Goal: Complete application form: Complete application form

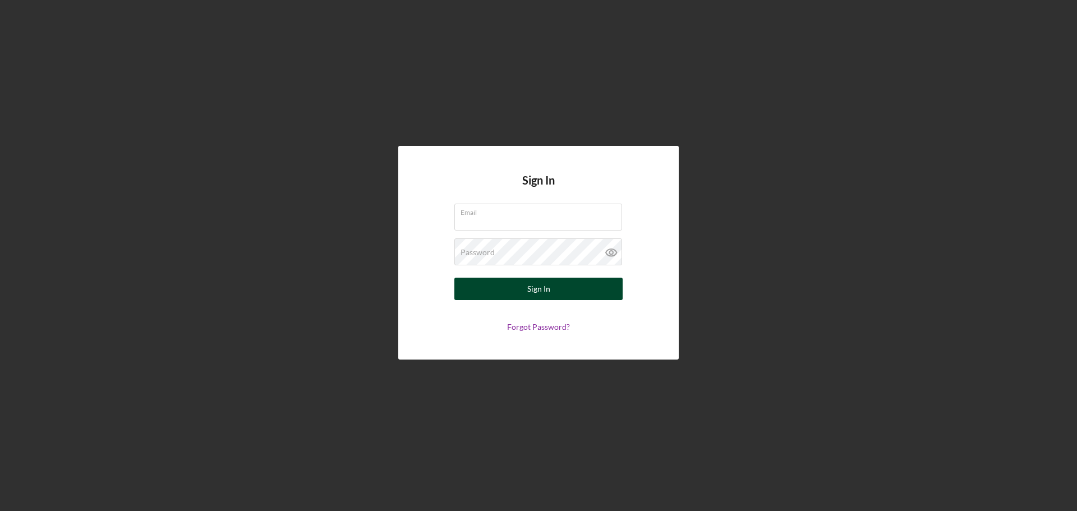
type input "[EMAIL_ADDRESS][DOMAIN_NAME]"
click at [528, 283] on div "Sign In" at bounding box center [538, 289] width 23 height 22
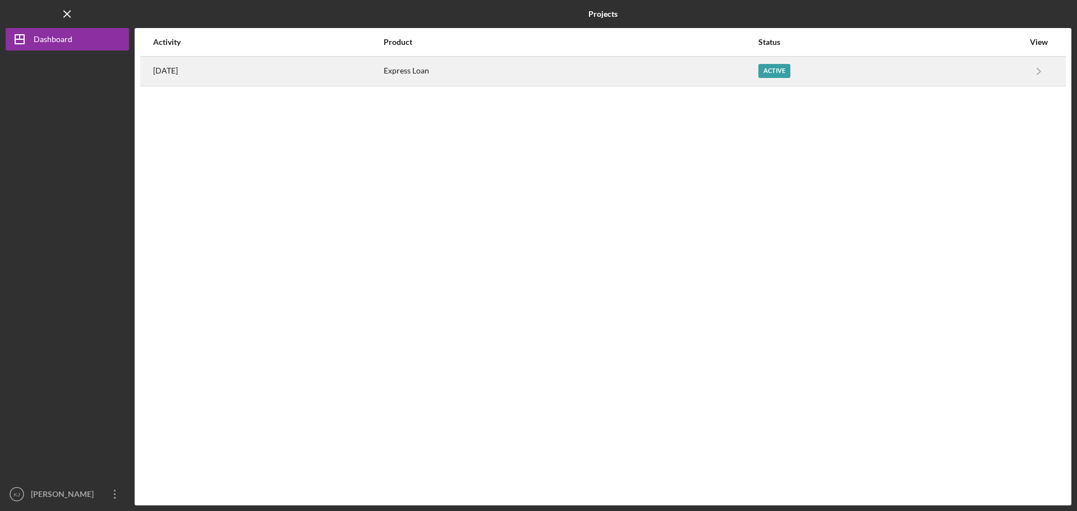
click at [790, 70] on div "Active" at bounding box center [774, 71] width 32 height 14
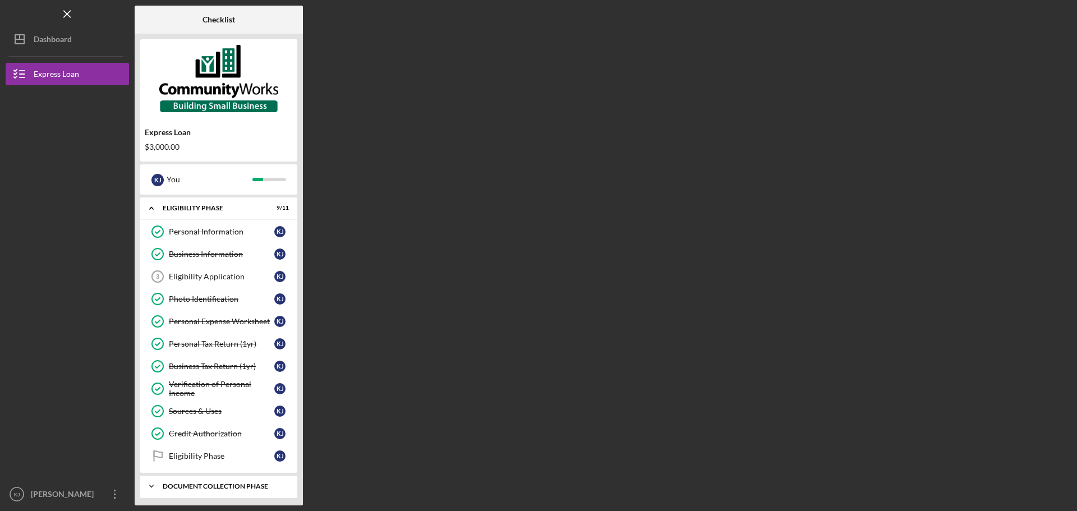
click at [266, 489] on div "Icon/Expander Document Collection Phase 0 / 9" at bounding box center [218, 486] width 157 height 22
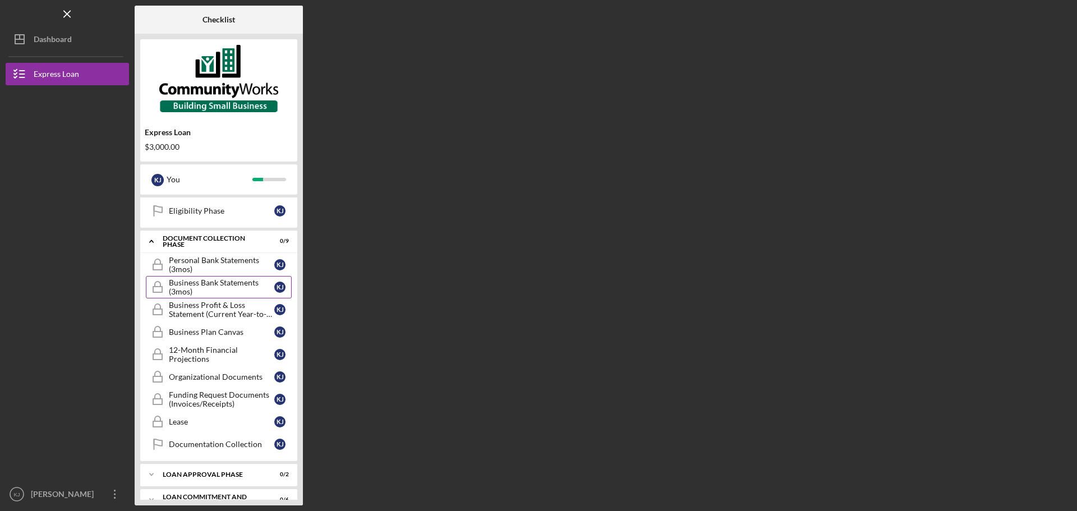
scroll to position [262, 0]
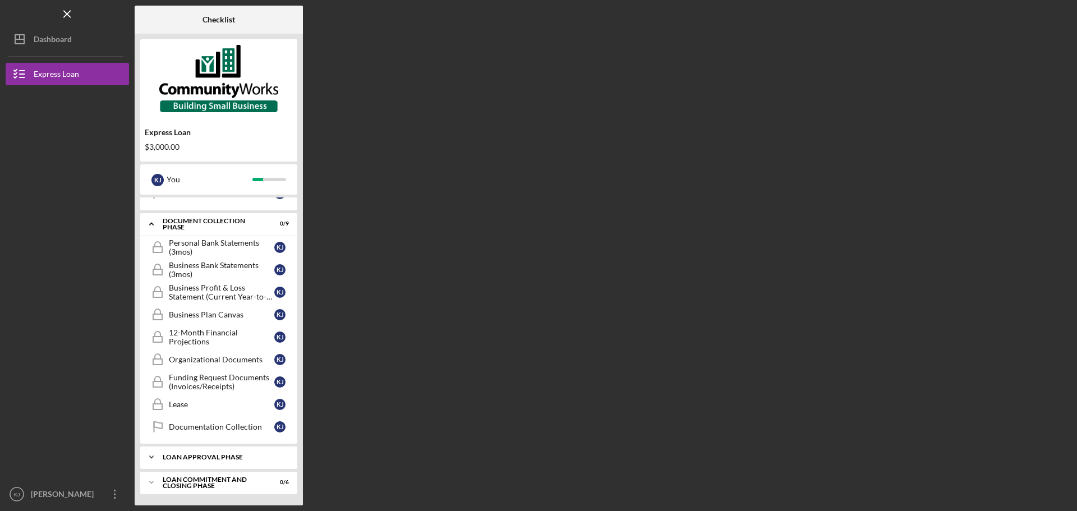
click at [226, 465] on div "Icon/Expander Loan Approval Phase 0 / 2" at bounding box center [218, 457] width 157 height 22
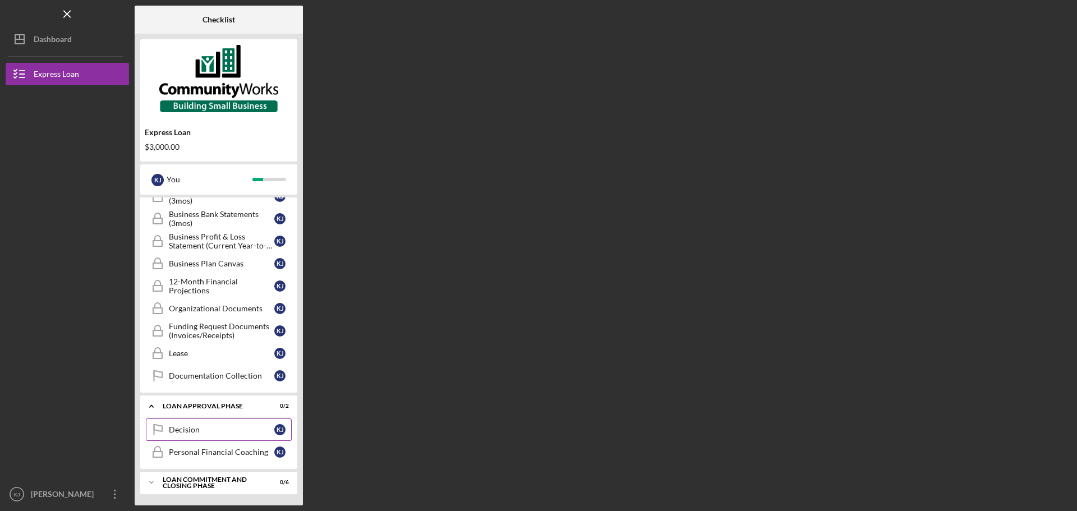
click at [225, 439] on link "Decision Decision K J" at bounding box center [219, 429] width 146 height 22
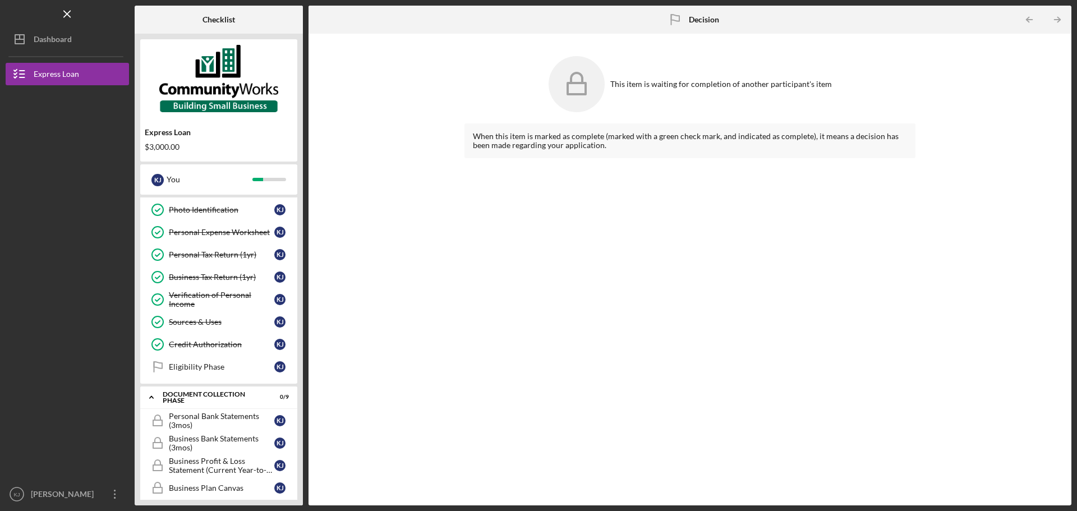
scroll to position [145, 0]
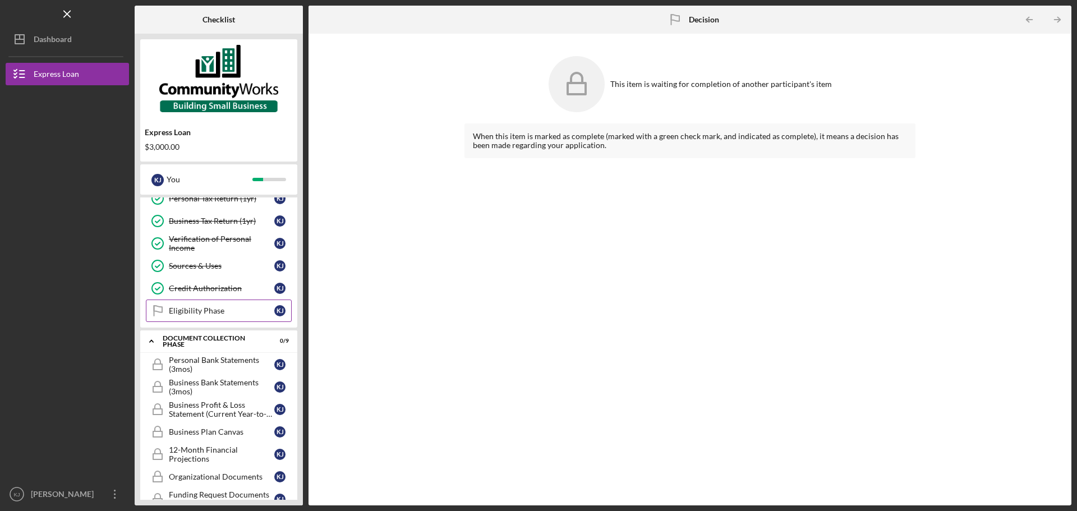
click at [195, 310] on div "Eligibility Phase" at bounding box center [221, 310] width 105 height 9
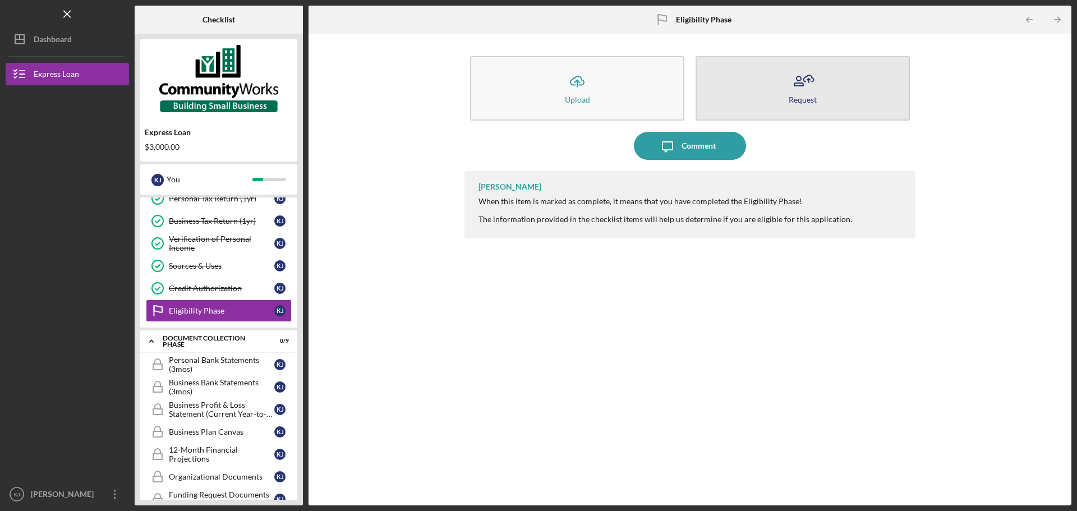
click at [805, 101] on div "Request" at bounding box center [802, 99] width 28 height 8
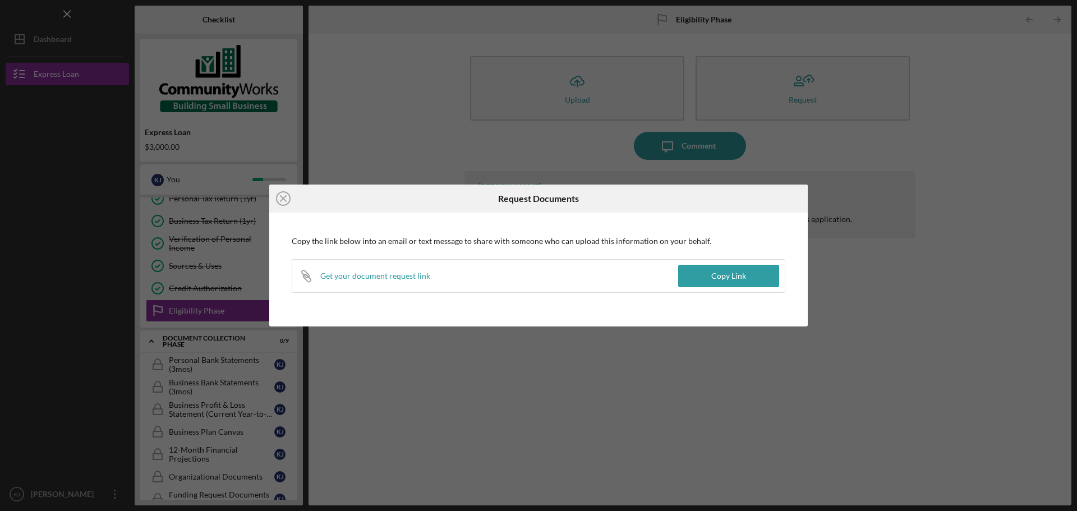
click at [488, 153] on div "Icon/Close Request Documents Copy the link below into an email or text message …" at bounding box center [538, 255] width 1077 height 511
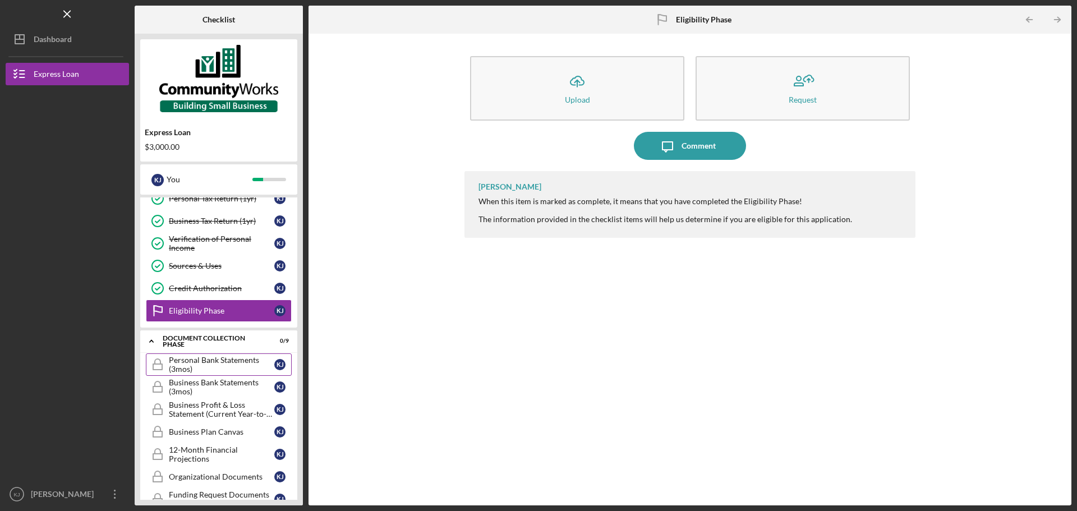
click at [240, 363] on div "Personal Bank Statements (3mos)" at bounding box center [221, 364] width 105 height 18
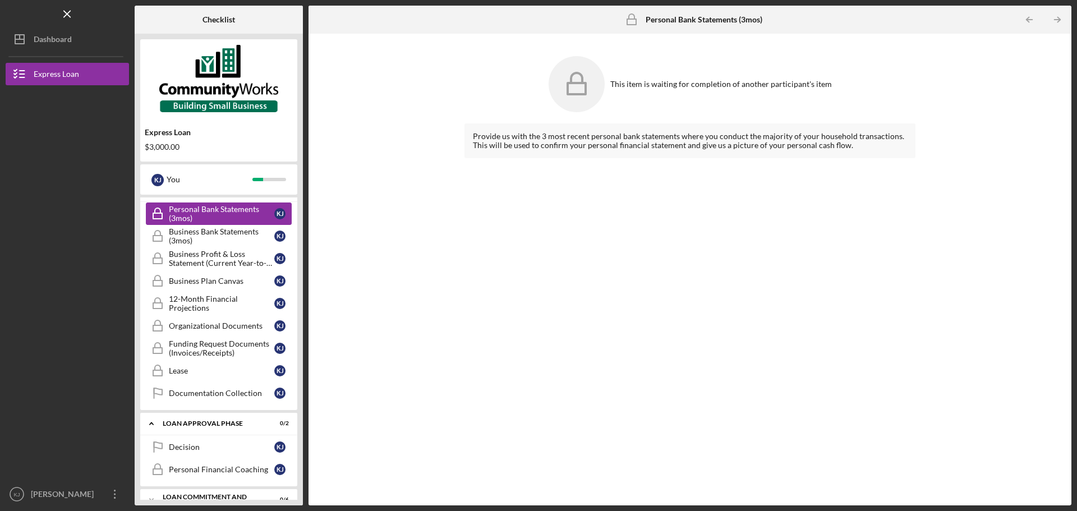
scroll to position [313, 0]
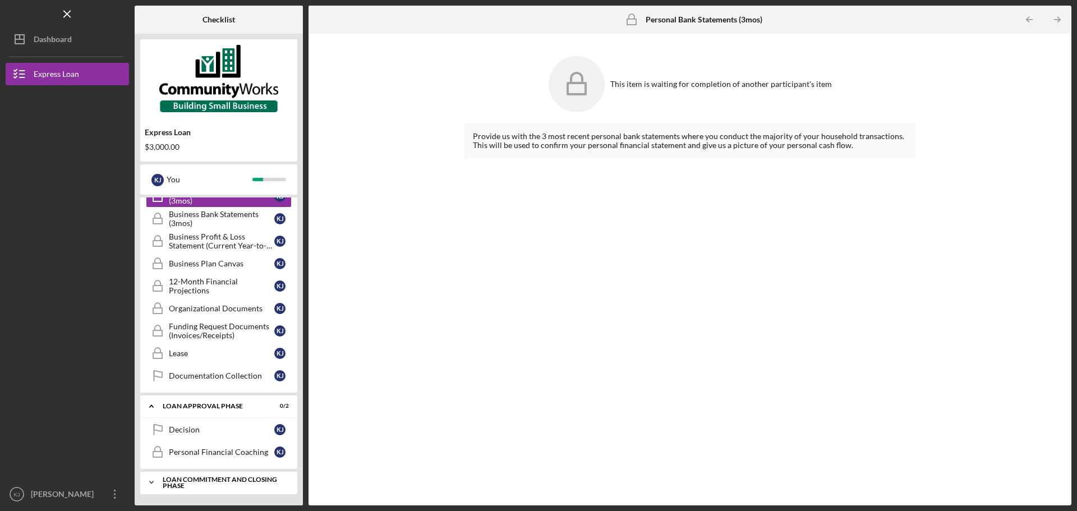
click at [227, 486] on div "Loan Commitment and Closing Phase" at bounding box center [223, 482] width 121 height 13
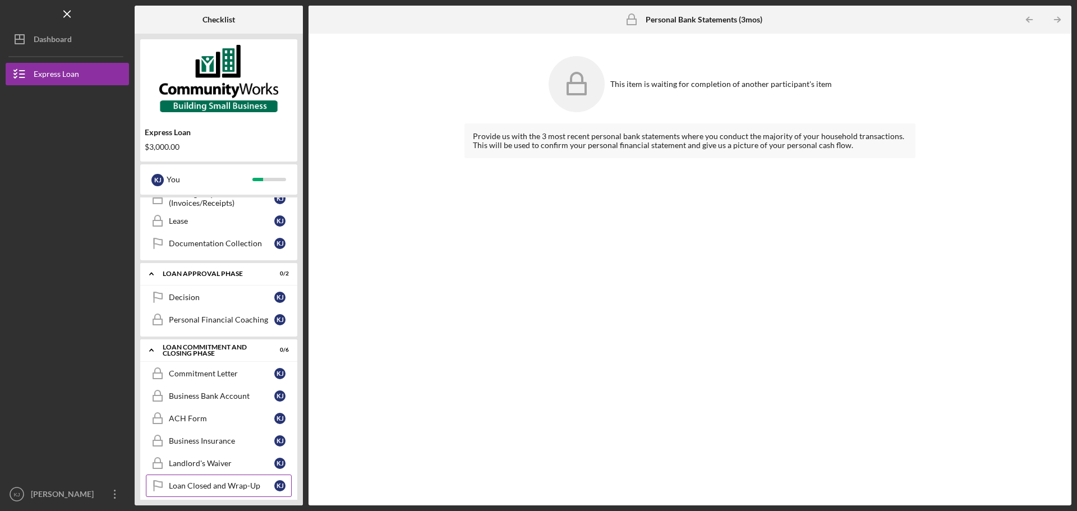
scroll to position [454, 0]
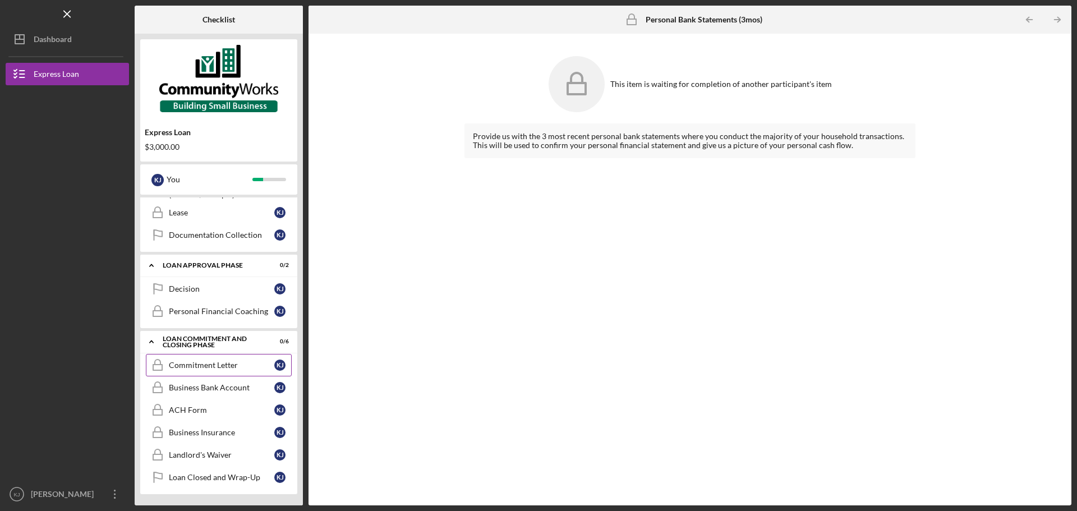
click at [202, 370] on link "Commitment Letter Commitment Letter K J" at bounding box center [219, 365] width 146 height 22
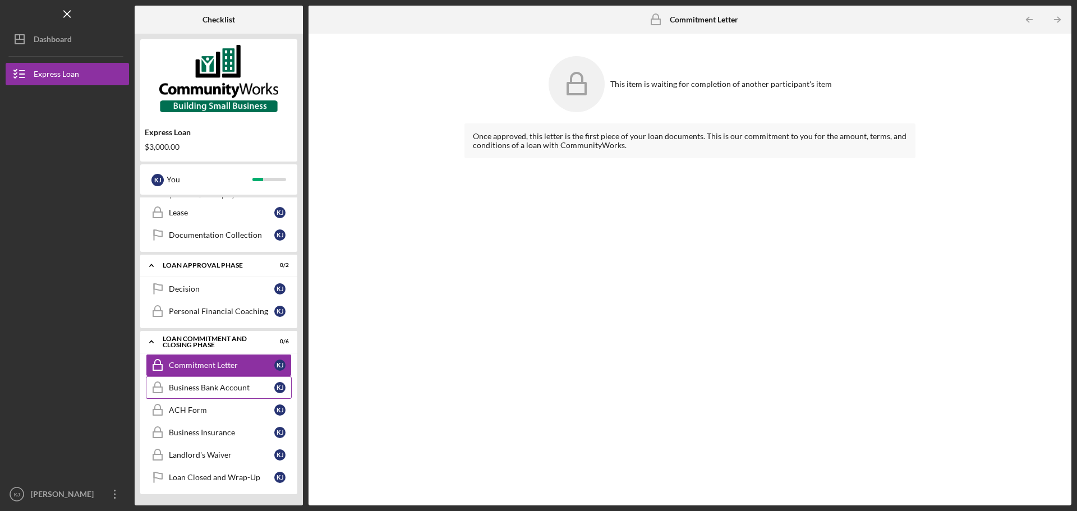
click at [201, 394] on link "Business Bank Account Business Bank Account K J" at bounding box center [219, 387] width 146 height 22
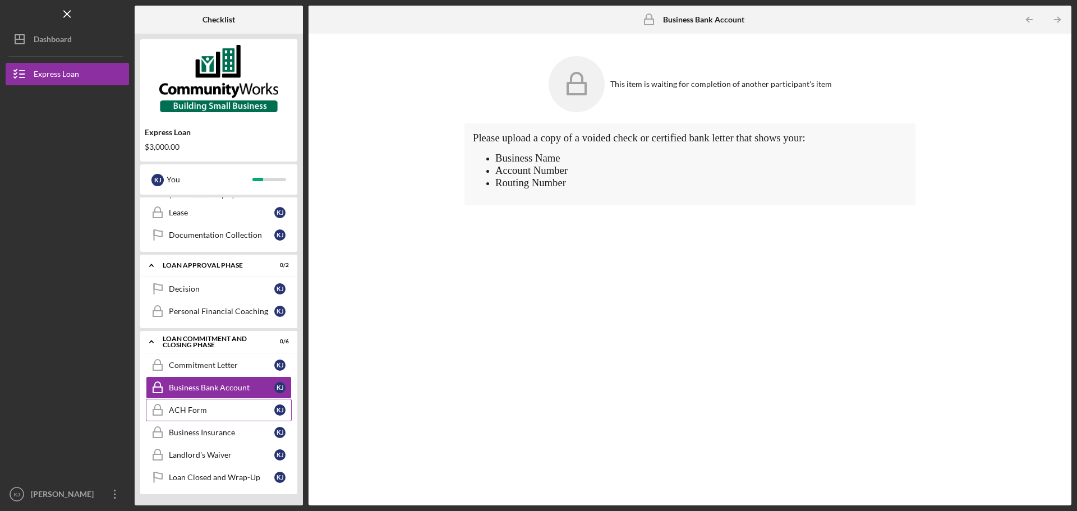
click at [201, 409] on div "ACH Form" at bounding box center [221, 409] width 105 height 9
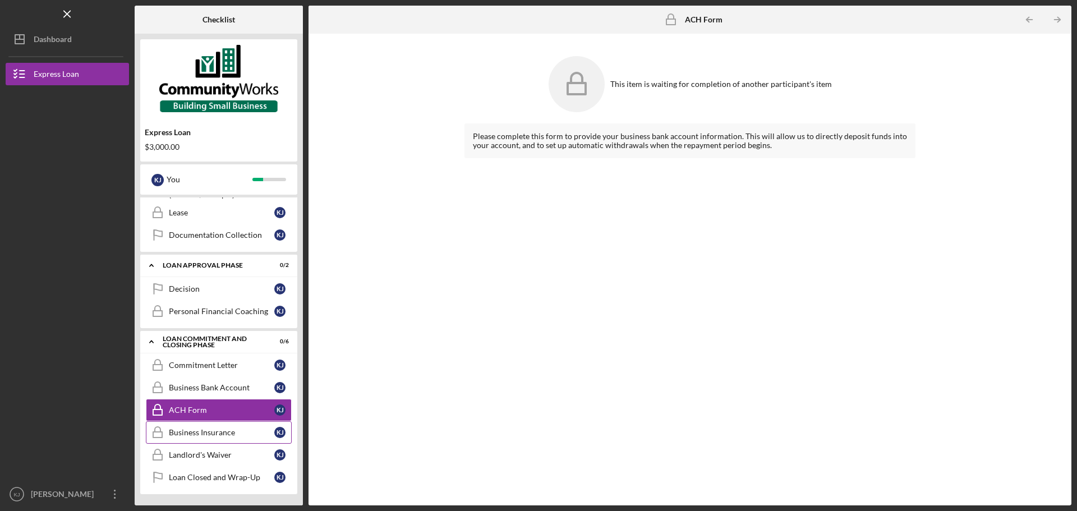
click at [207, 435] on div "Business Insurance" at bounding box center [221, 432] width 105 height 9
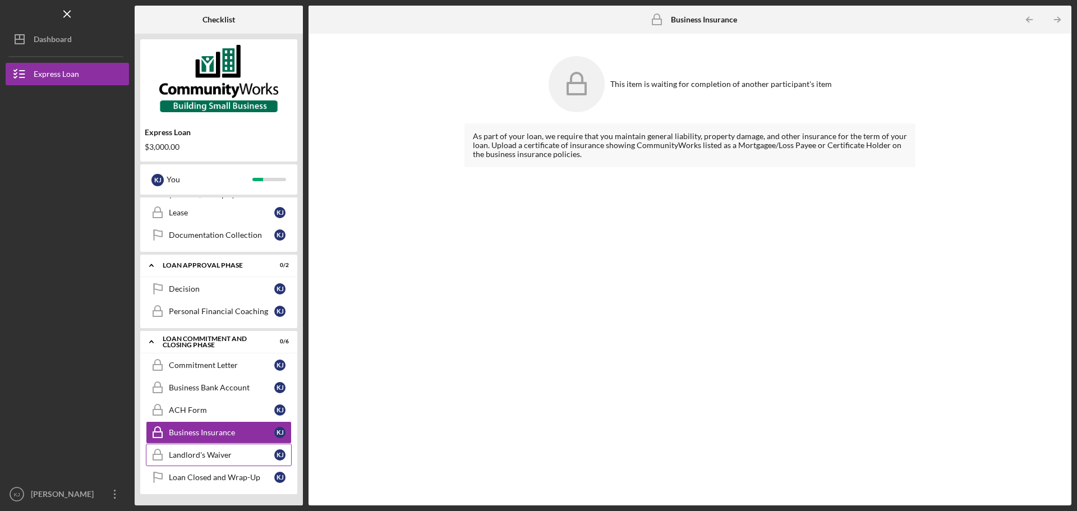
click at [208, 447] on link "Landlord's Waiver Landlord's Waiver K J" at bounding box center [219, 455] width 146 height 22
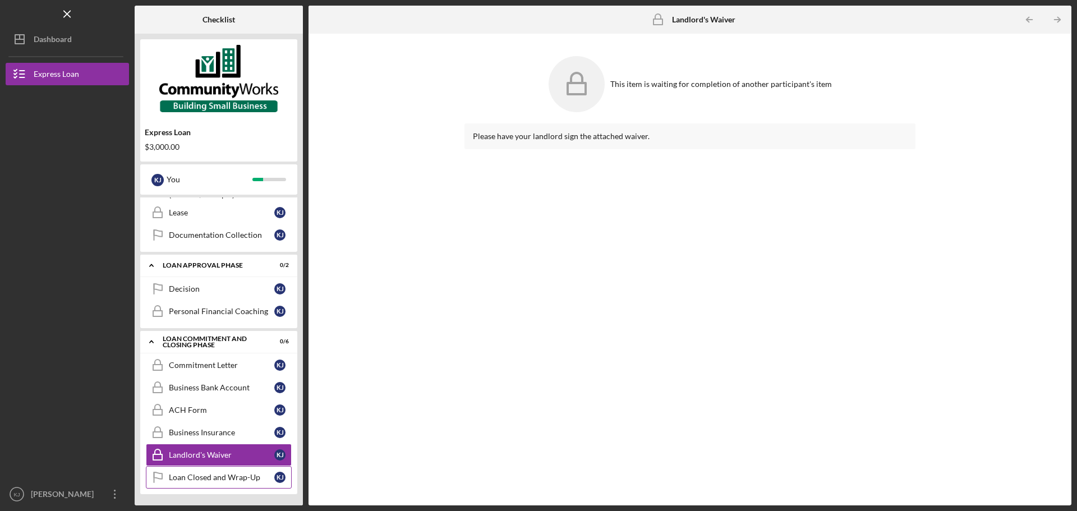
click at [211, 476] on div "Loan Closed and Wrap-Up" at bounding box center [221, 477] width 105 height 9
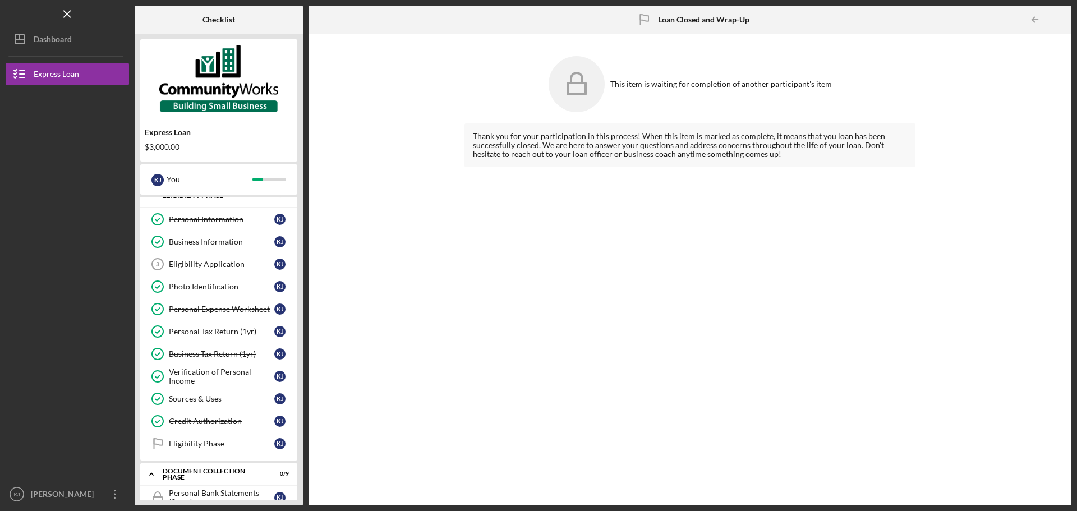
scroll to position [6, 0]
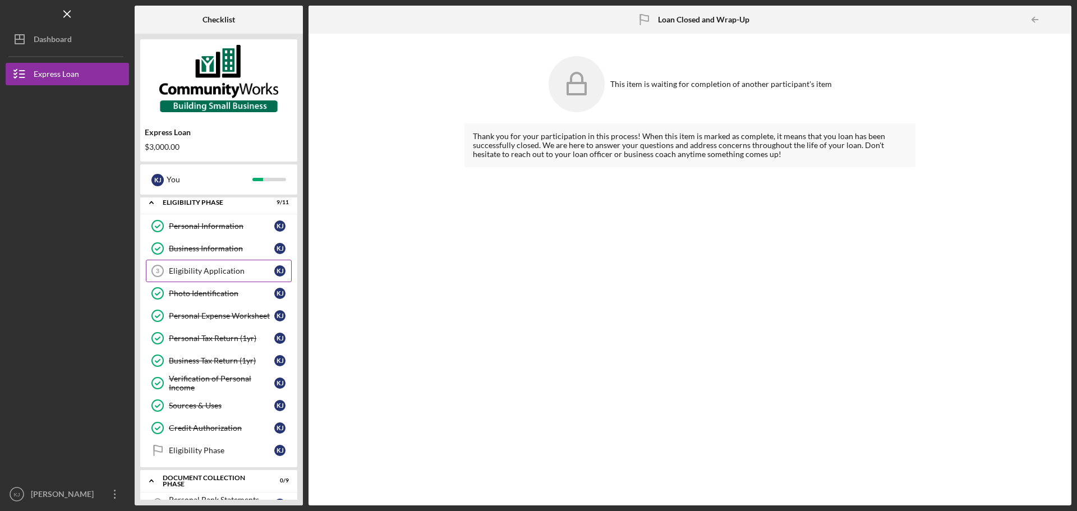
click at [227, 273] on div "Eligibility Application" at bounding box center [221, 270] width 105 height 9
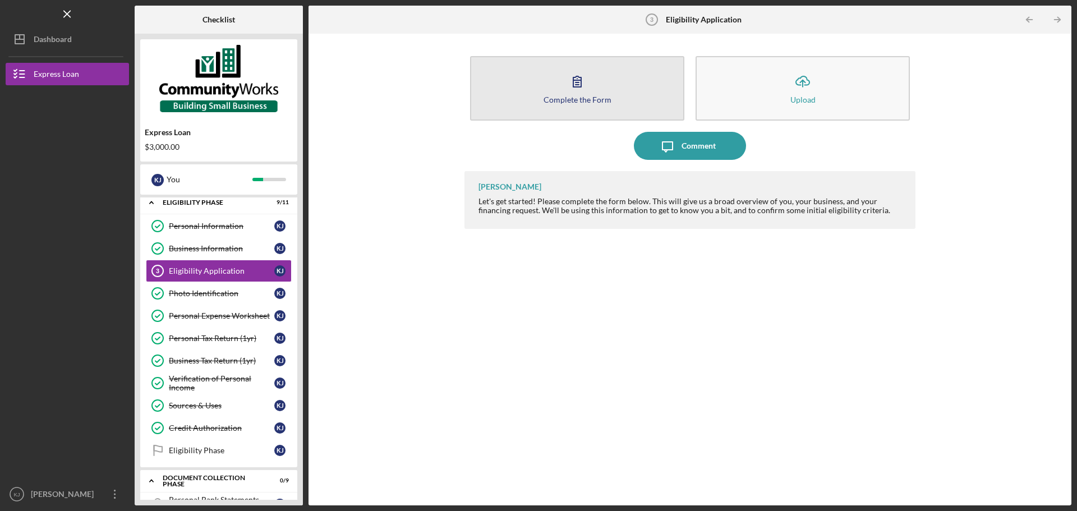
click at [565, 96] on div "Complete the Form" at bounding box center [577, 99] width 68 height 8
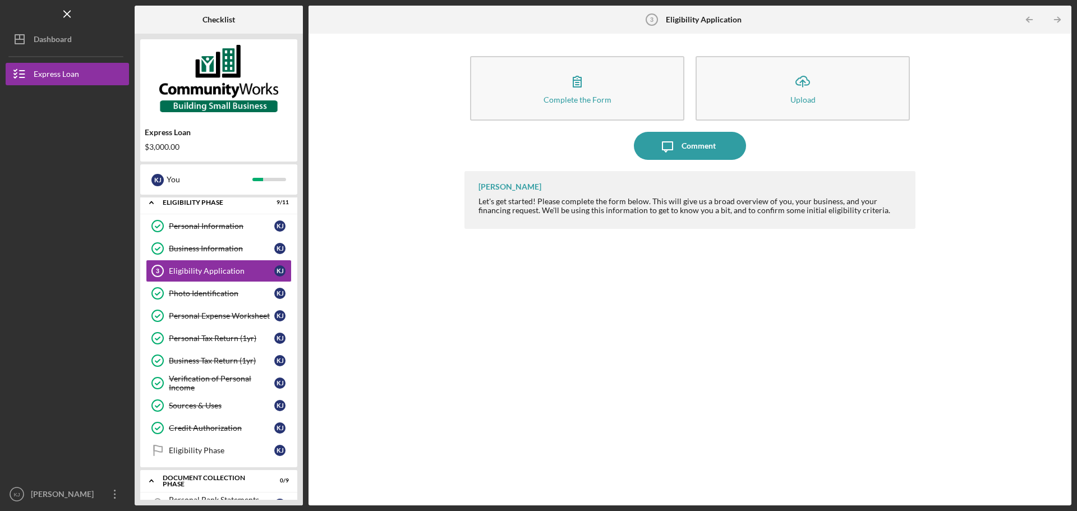
click at [429, 312] on div "Complete the Form Form Icon/Upload Upload Icon/Message Comment [PERSON_NAME] Le…" at bounding box center [689, 269] width 751 height 460
click at [239, 455] on div "Eligibility Phase" at bounding box center [221, 450] width 105 height 9
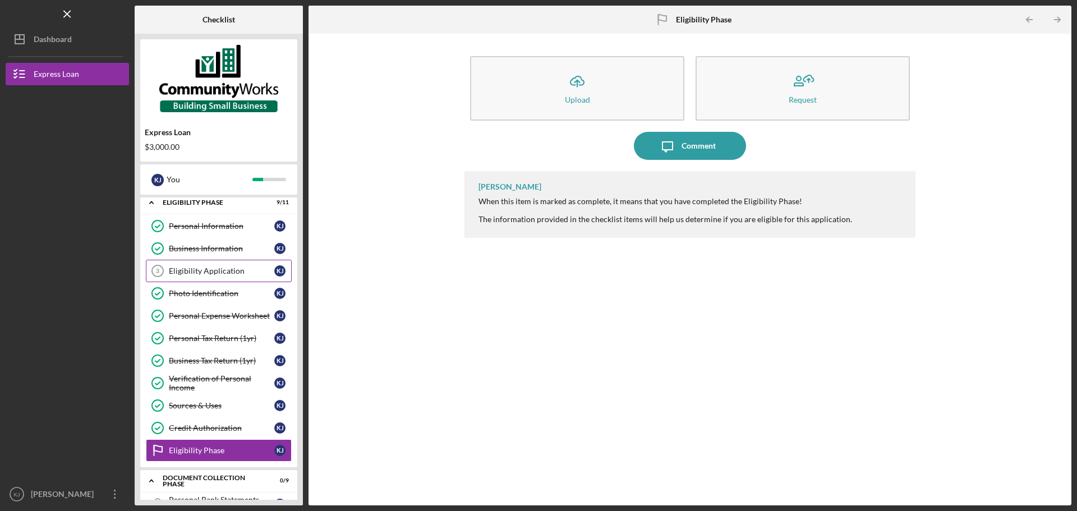
click at [205, 272] on div "Eligibility Application" at bounding box center [221, 270] width 105 height 9
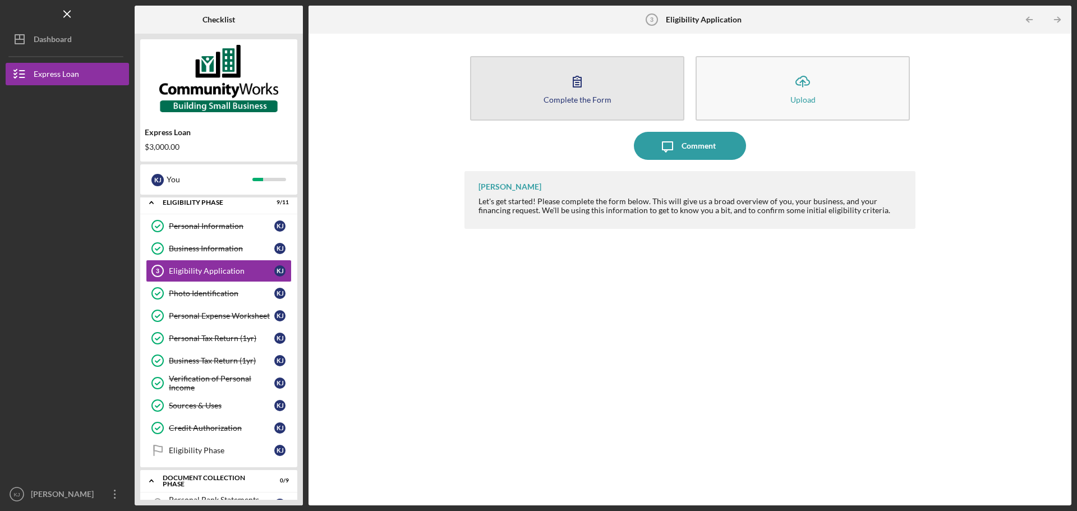
click at [581, 87] on icon "button" at bounding box center [577, 81] width 8 height 11
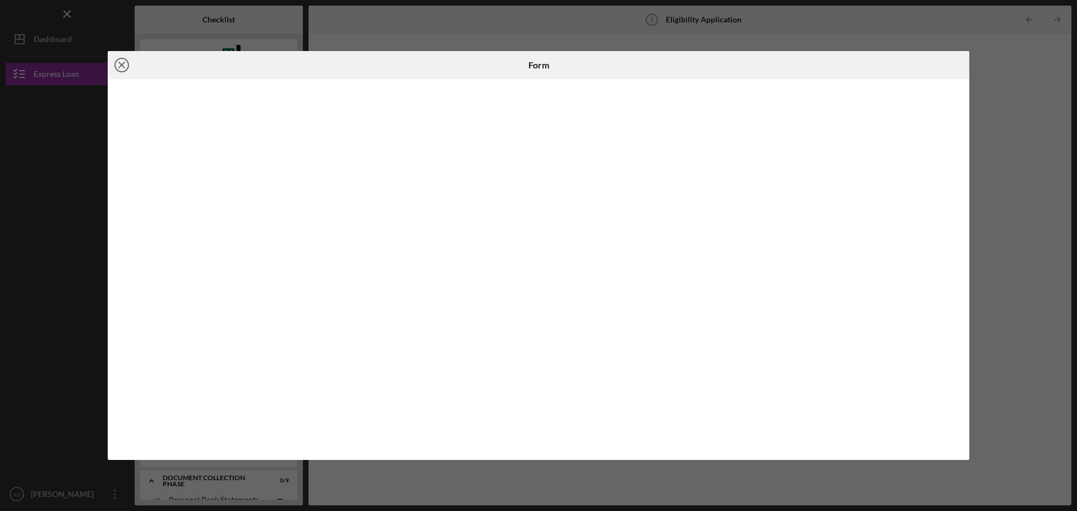
click at [124, 64] on icon "Icon/Close" at bounding box center [122, 65] width 28 height 28
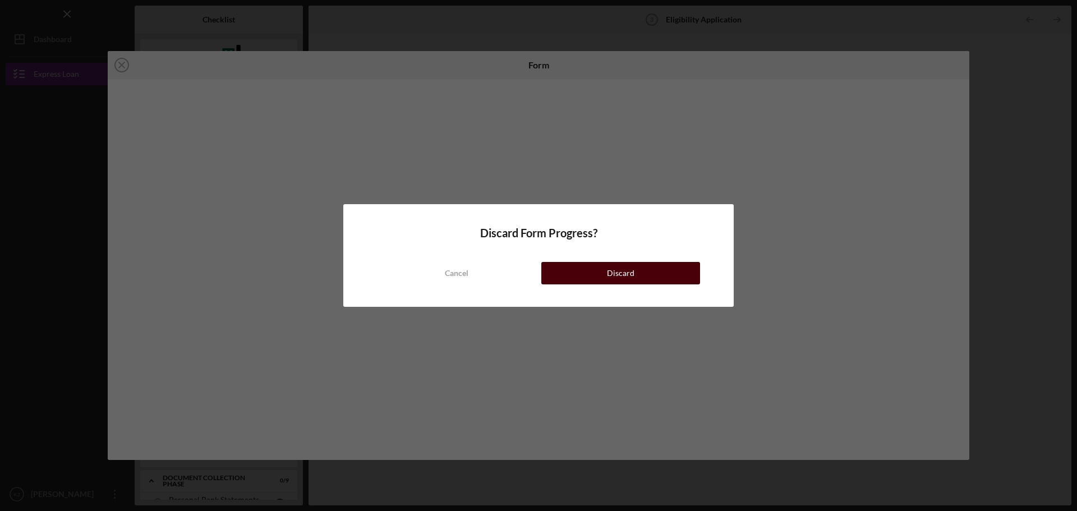
click at [609, 269] on div "Discard" at bounding box center [620, 273] width 27 height 22
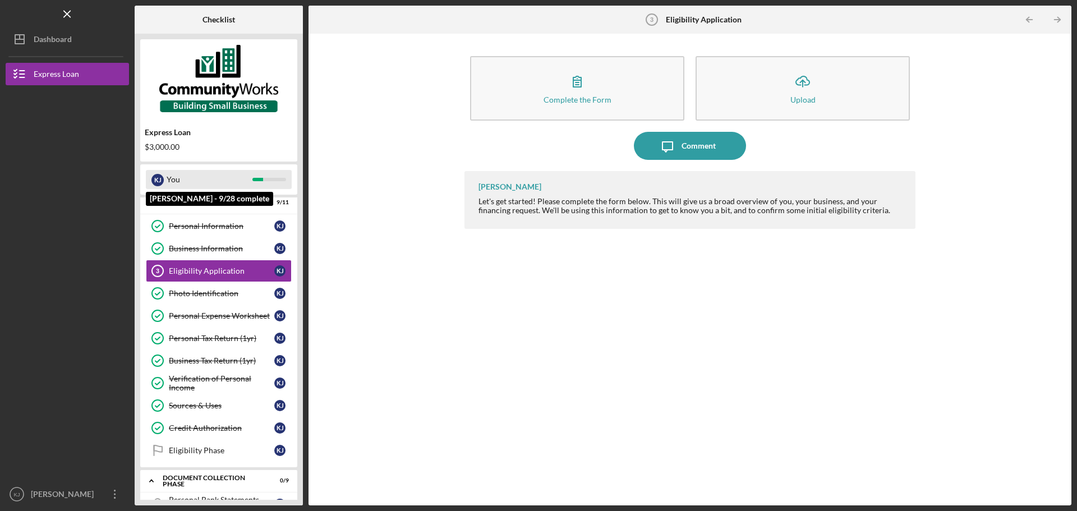
click at [251, 182] on div "You" at bounding box center [210, 179] width 86 height 19
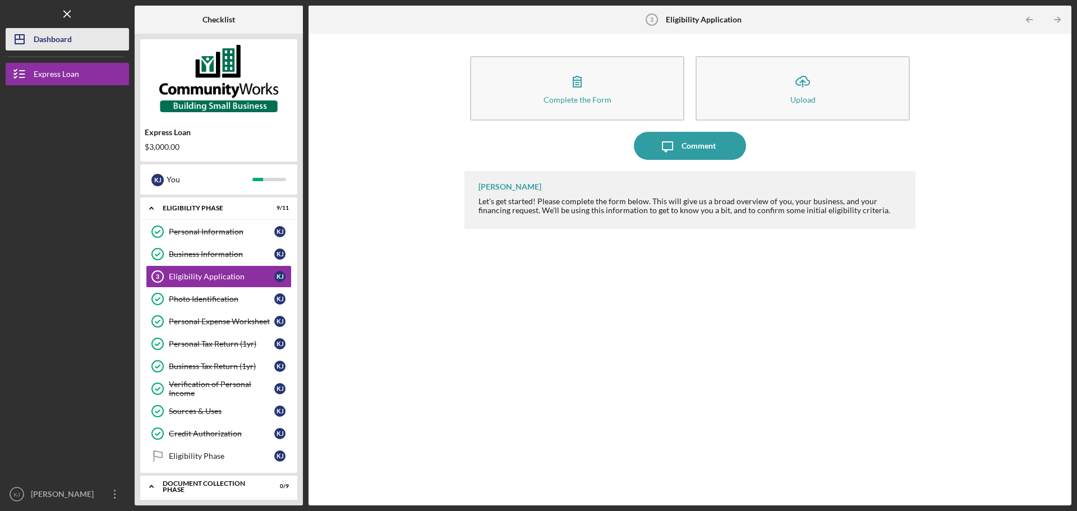
click at [56, 39] on div "Dashboard" at bounding box center [53, 40] width 38 height 25
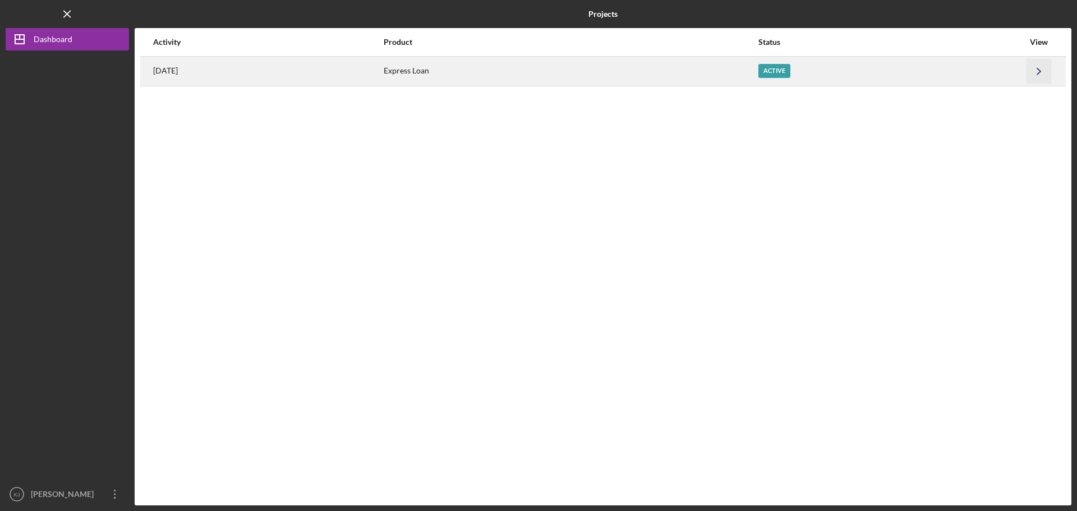
click at [1037, 70] on icon "Icon/Navigate" at bounding box center [1038, 70] width 25 height 25
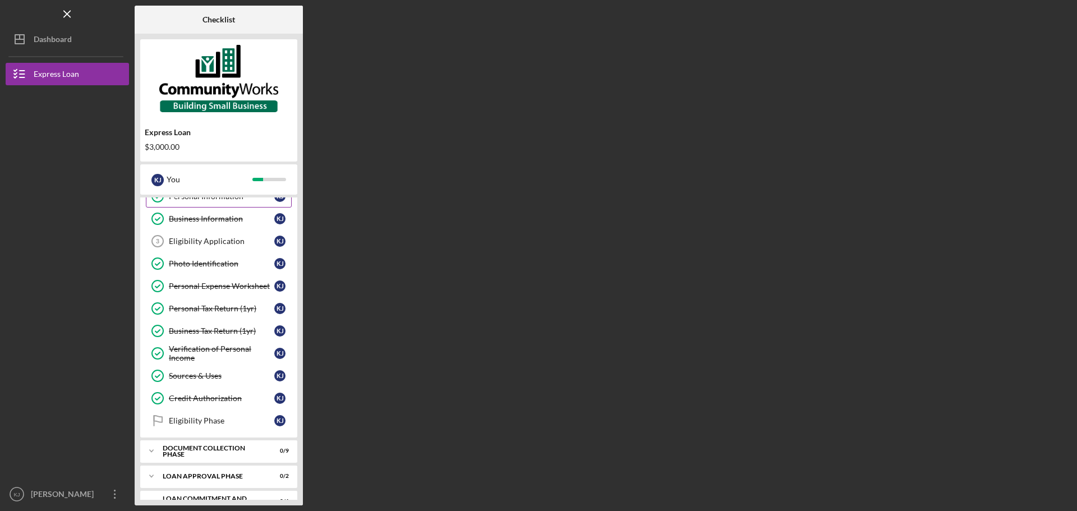
scroll to position [54, 0]
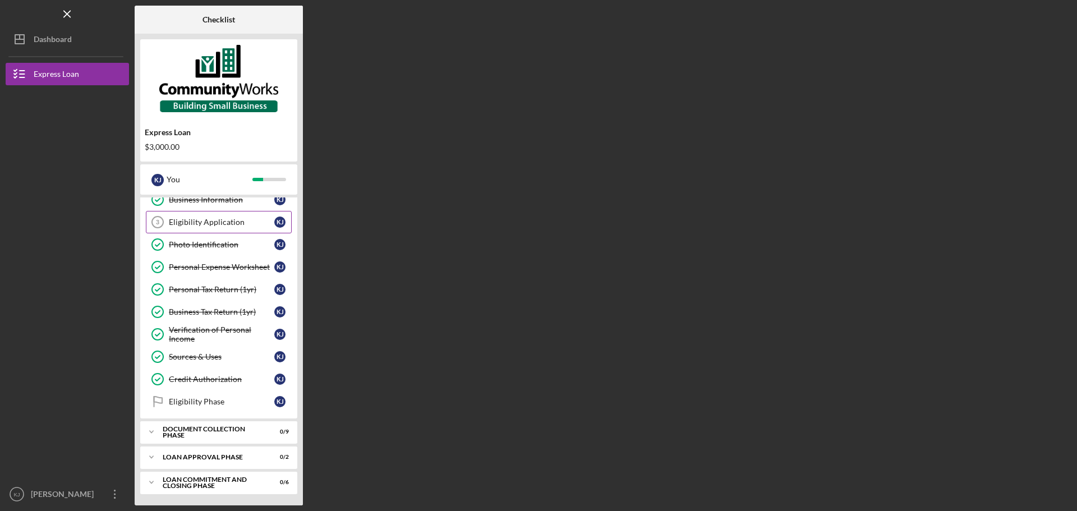
click at [214, 225] on div "Eligibility Application" at bounding box center [221, 222] width 105 height 9
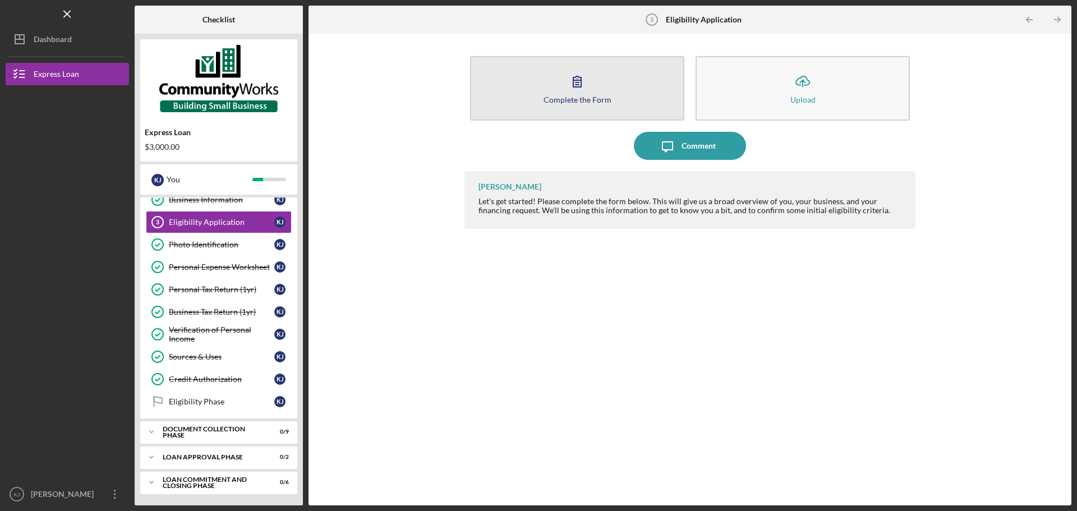
click at [584, 74] on icon "button" at bounding box center [577, 81] width 28 height 28
